Goal: Information Seeking & Learning: Learn about a topic

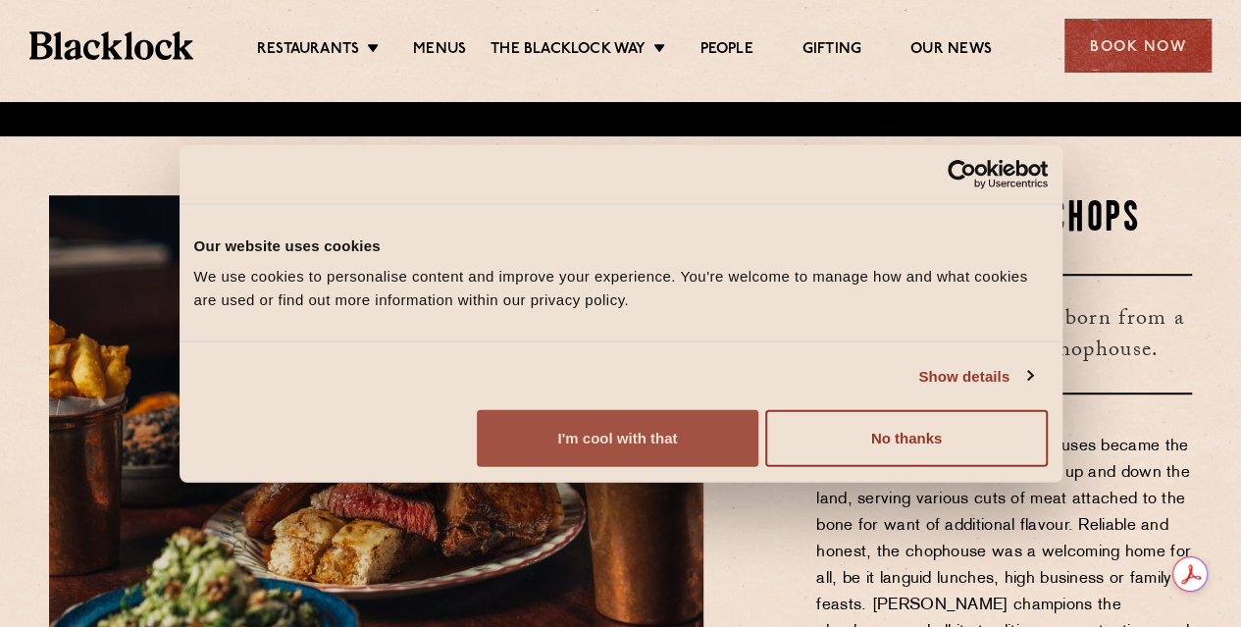
click at [758, 467] on button "I'm cool with that" at bounding box center [618, 438] width 282 height 57
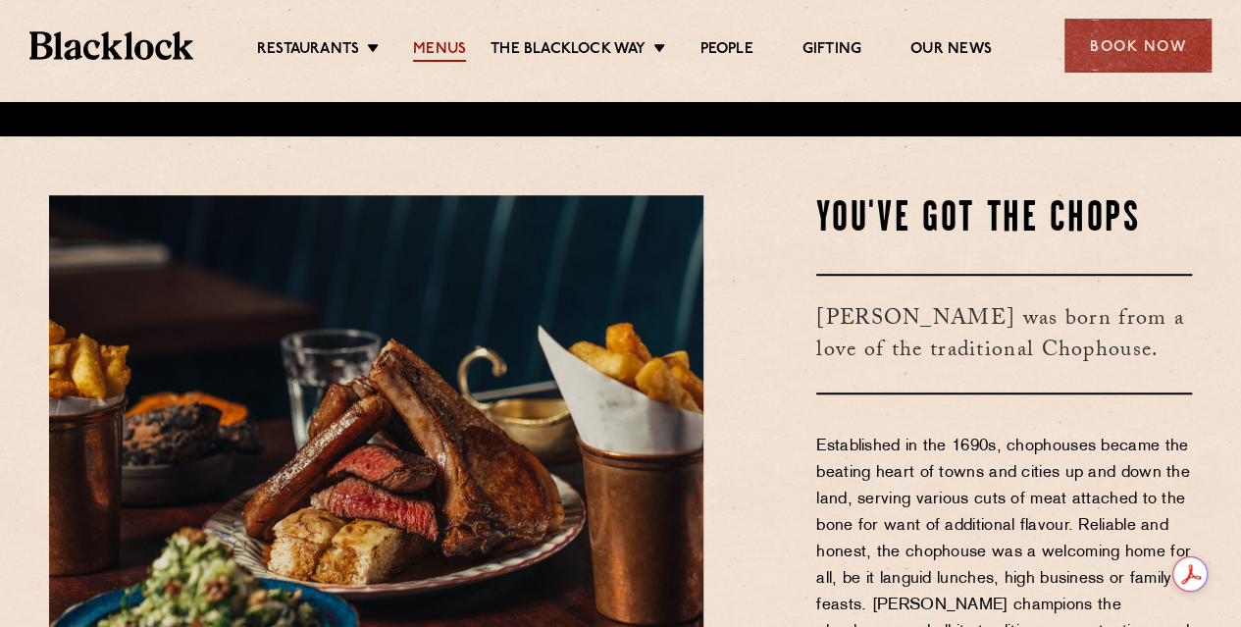
click at [434, 44] on link "Menus" at bounding box center [439, 51] width 53 height 22
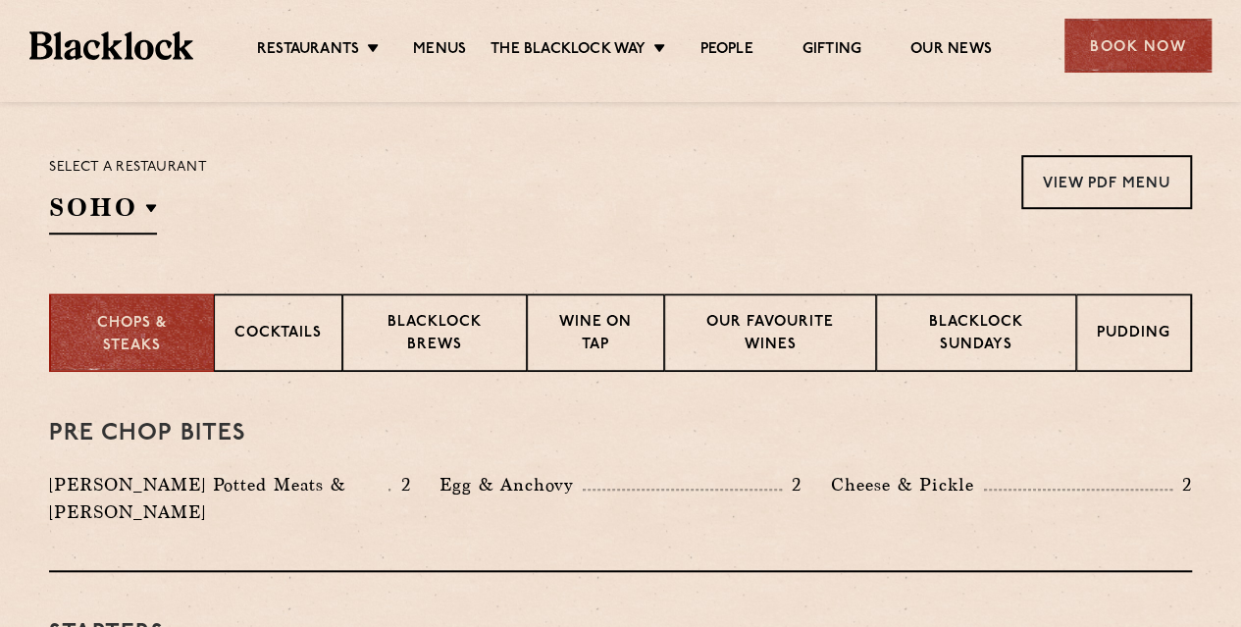
scroll to position [687, 0]
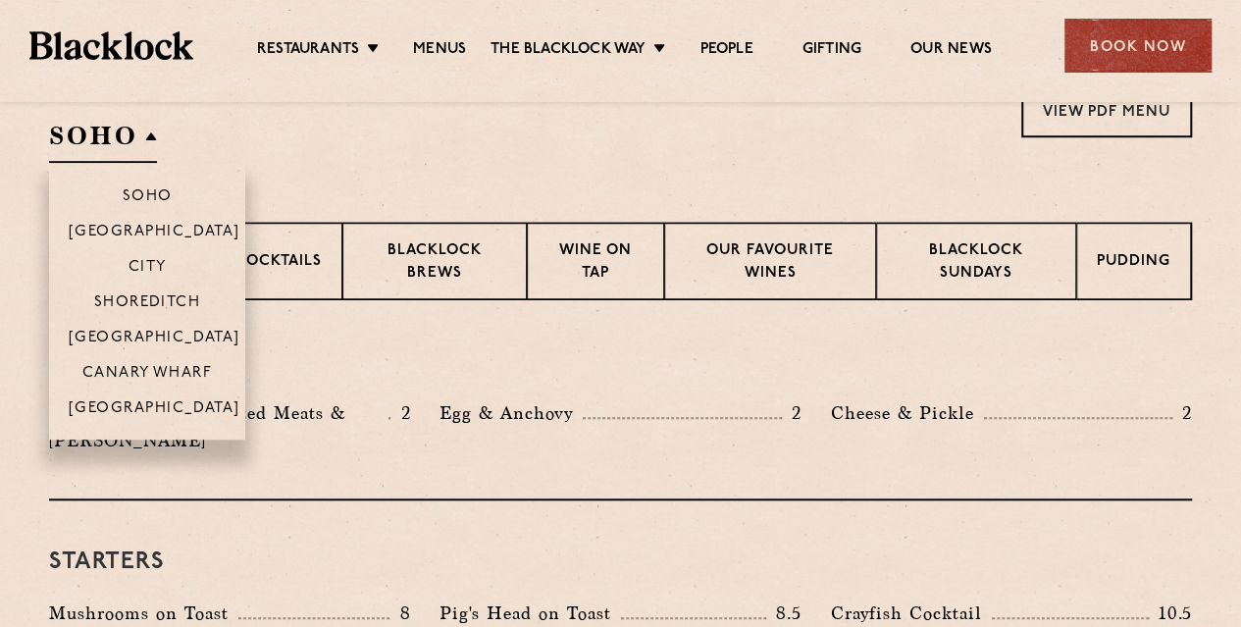
click at [156, 135] on h2 "SOHO" at bounding box center [103, 141] width 108 height 44
click at [163, 267] on p "City" at bounding box center [148, 269] width 38 height 20
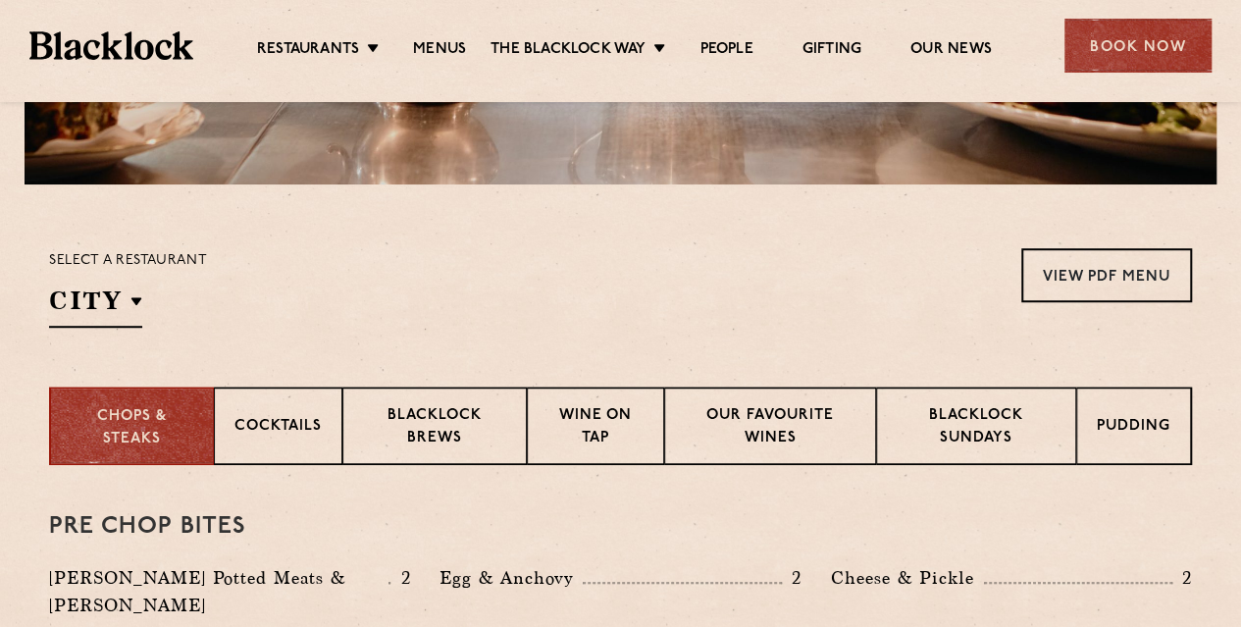
scroll to position [500, 0]
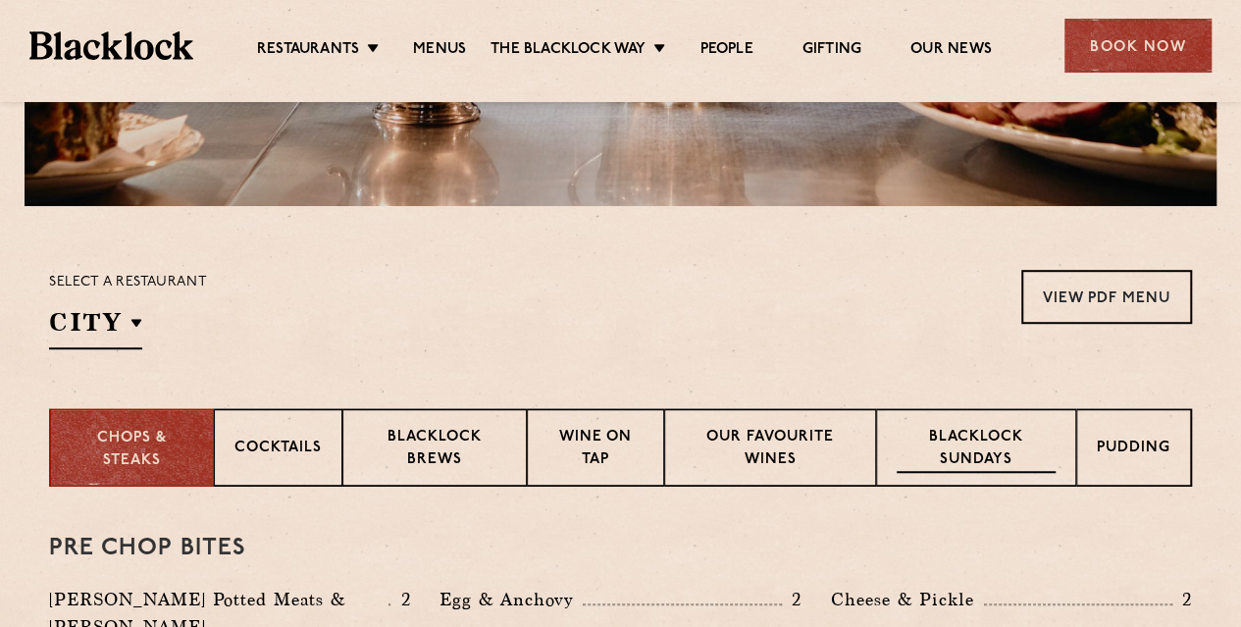
click at [1051, 453] on p "Blacklock Sundays" at bounding box center [976, 450] width 159 height 46
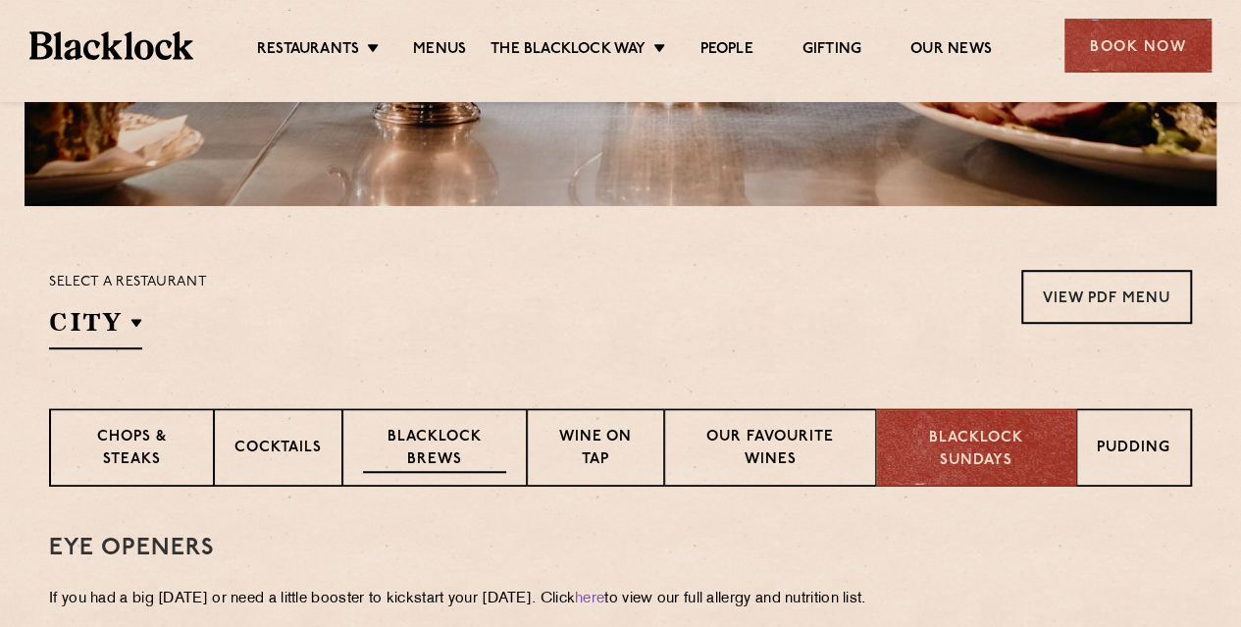
click at [481, 446] on p "Blacklock Brews" at bounding box center [434, 450] width 143 height 46
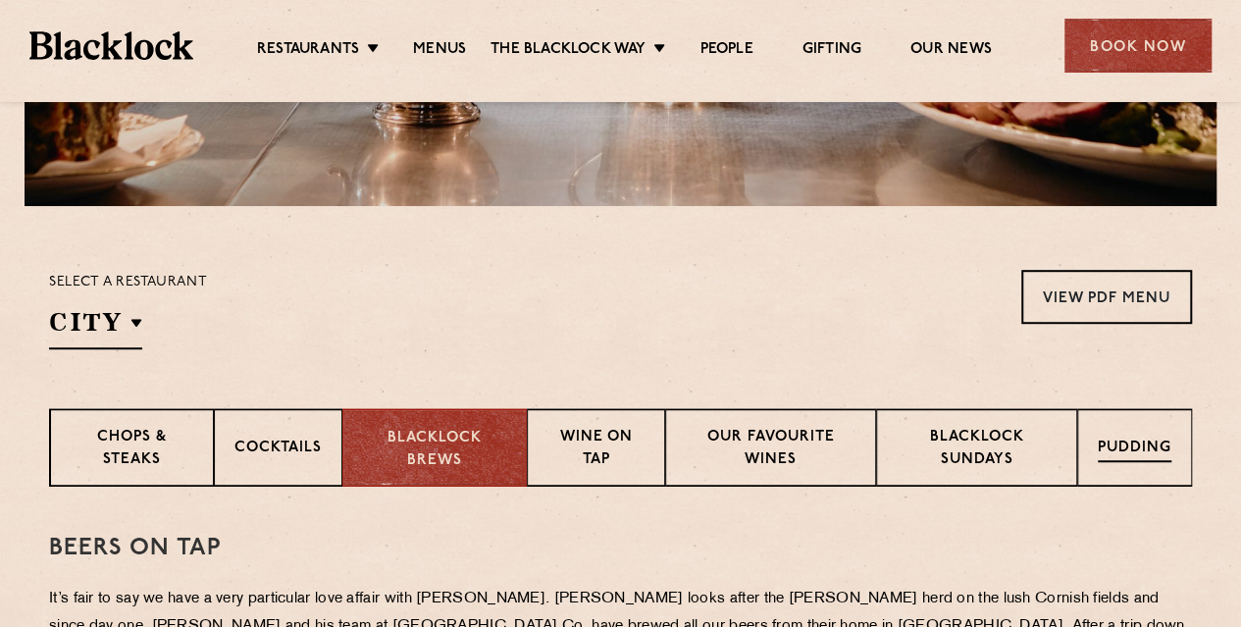
click at [1160, 456] on p "Pudding" at bounding box center [1135, 450] width 74 height 25
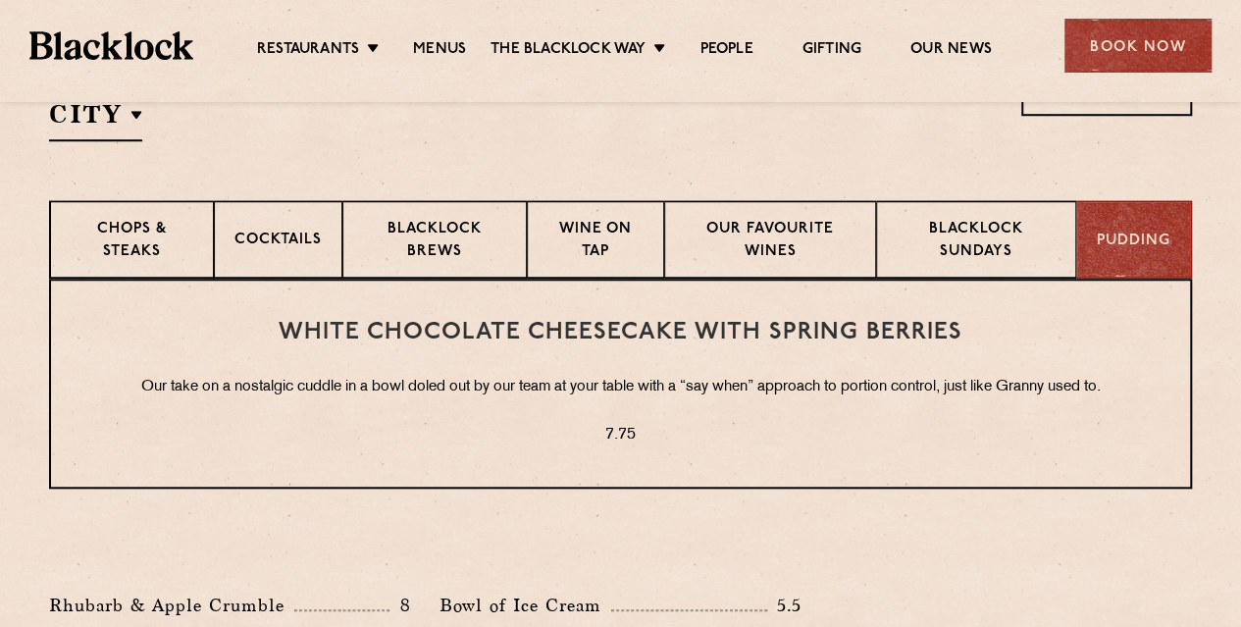
scroll to position [893, 0]
